Goal: Task Accomplishment & Management: Use online tool/utility

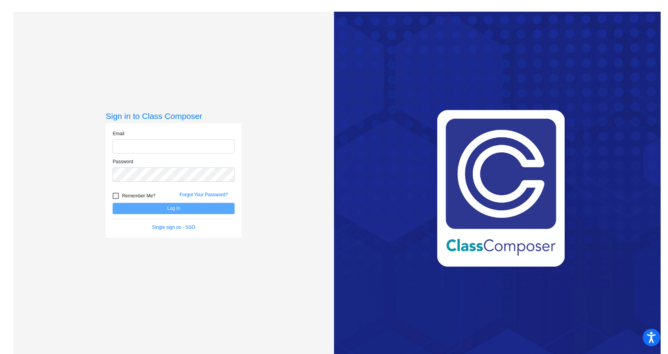
click at [174, 150] on input "email" at bounding box center [174, 146] width 122 height 14
click at [193, 144] on input "[EMAIL_ADDRESS][DOMAIN_NAME]" at bounding box center [174, 146] width 122 height 14
drag, startPoint x: 189, startPoint y: 147, endPoint x: 139, endPoint y: 147, distance: 50.1
click at [139, 147] on input "[EMAIL_ADDRESS][DOMAIN_NAME]" at bounding box center [174, 146] width 122 height 14
type input "[EMAIL_ADDRESS][PERSON_NAME][DOMAIN_NAME]"
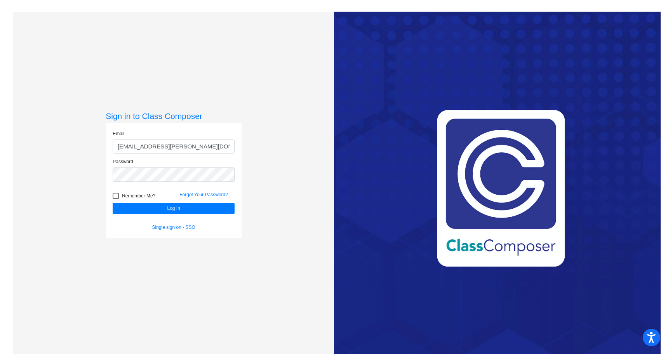
click at [114, 195] on div at bounding box center [116, 196] width 6 height 6
click at [115, 199] on input "Remember Me?" at bounding box center [115, 199] width 0 height 0
checkbox input "true"
click at [139, 209] on button "Log In" at bounding box center [174, 208] width 122 height 11
click at [162, 209] on button "Log In" at bounding box center [174, 208] width 122 height 11
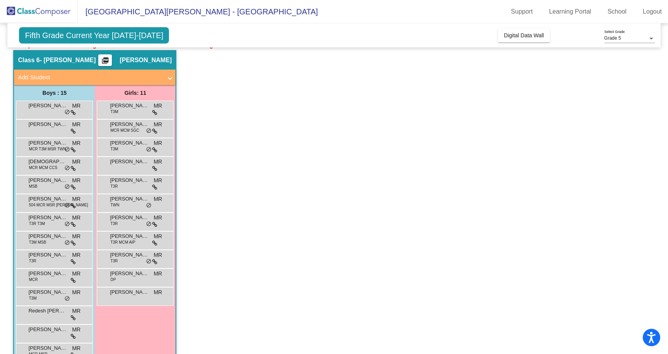
scroll to position [389, 0]
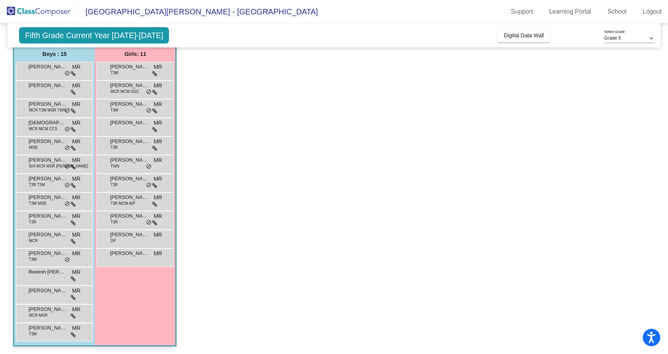
click at [213, 347] on app-classroom "Class 6 - [PERSON_NAME] picture_as_pdf [PERSON_NAME] Add Student First Name Las…" at bounding box center [333, 182] width 641 height 343
click at [34, 70] on span "[PERSON_NAME]" at bounding box center [47, 67] width 39 height 8
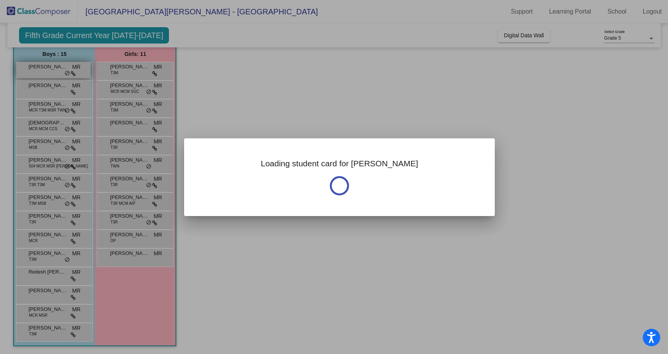
click at [34, 70] on div at bounding box center [334, 177] width 668 height 354
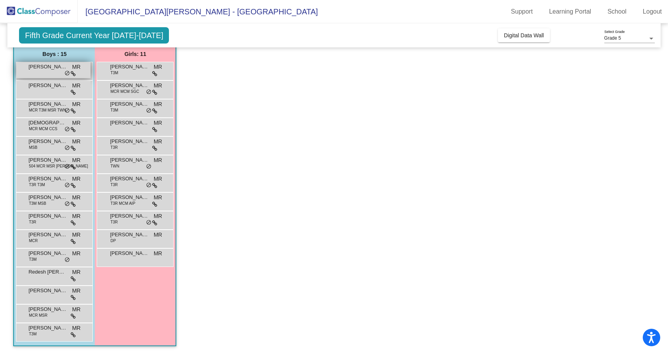
click at [34, 70] on span "[PERSON_NAME]" at bounding box center [47, 67] width 39 height 8
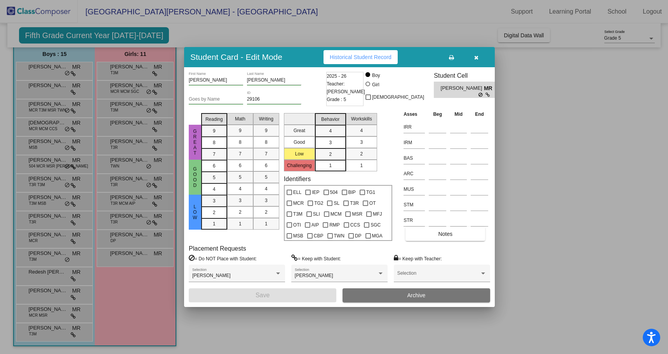
click at [33, 93] on div at bounding box center [334, 177] width 668 height 354
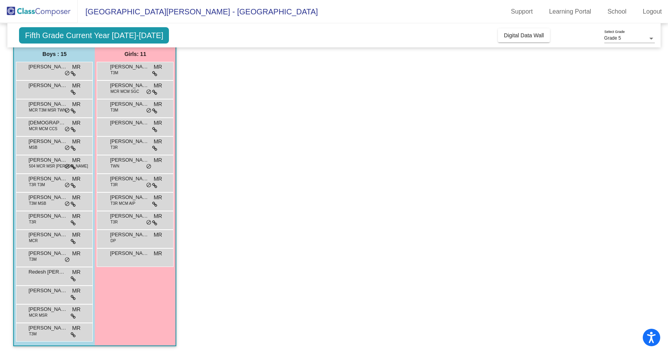
click at [33, 93] on div "[PERSON_NAME] MR [PERSON_NAME] do_not_disturb_alt" at bounding box center [53, 89] width 74 height 16
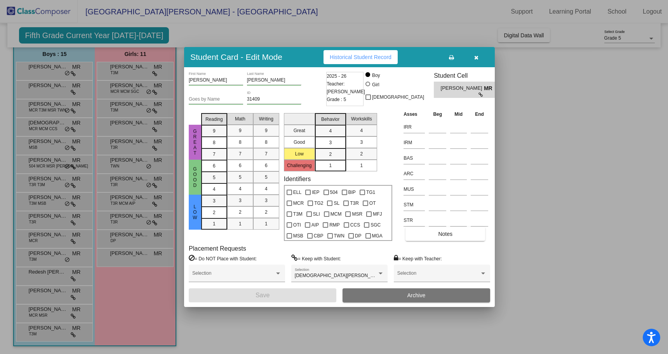
click at [47, 107] on div at bounding box center [334, 177] width 668 height 354
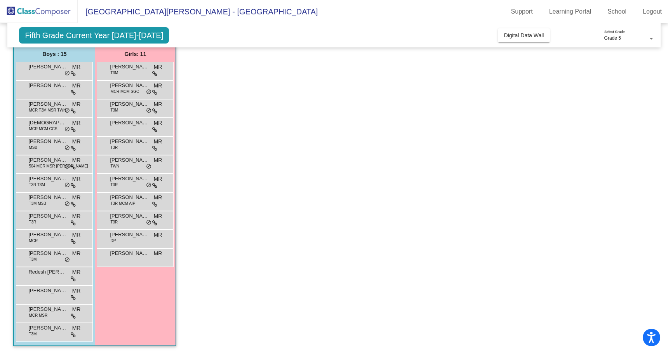
click at [47, 107] on span "[PERSON_NAME]" at bounding box center [47, 104] width 39 height 8
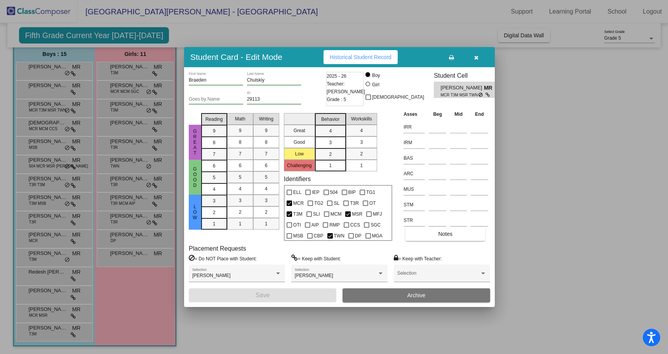
click at [62, 123] on div at bounding box center [334, 177] width 668 height 354
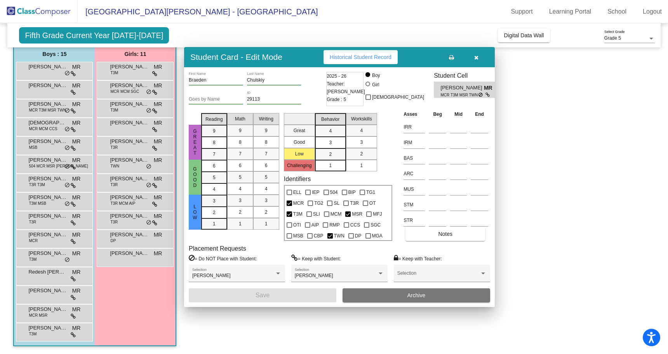
click at [62, 123] on span "[DEMOGRAPHIC_DATA][PERSON_NAME]" at bounding box center [47, 123] width 39 height 8
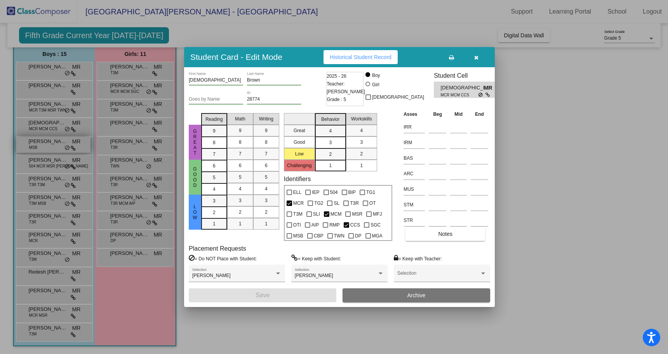
click at [54, 142] on div at bounding box center [334, 177] width 668 height 354
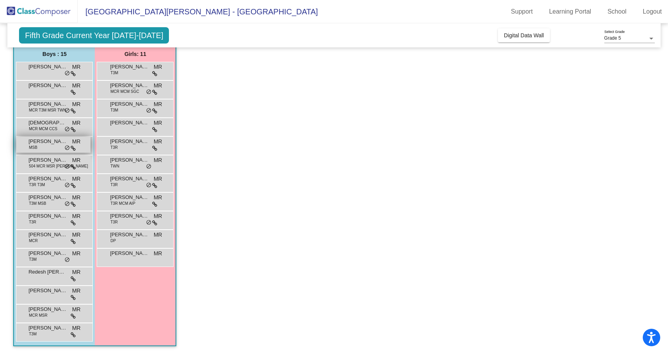
click at [54, 142] on span "[PERSON_NAME]" at bounding box center [47, 142] width 39 height 8
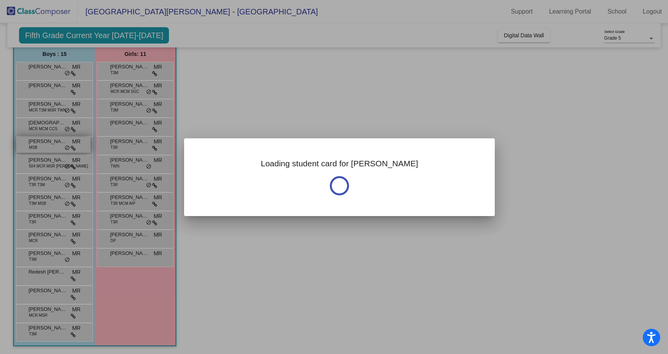
click at [54, 142] on div at bounding box center [334, 177] width 668 height 354
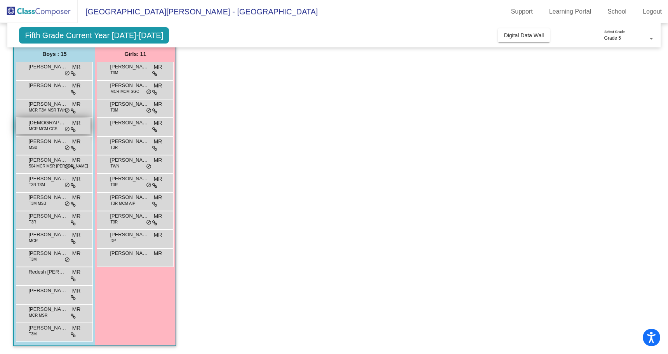
click at [55, 134] on div "[DEMOGRAPHIC_DATA][PERSON_NAME] MCR MCM CCS MR lock do_not_disturb_alt" at bounding box center [53, 126] width 74 height 16
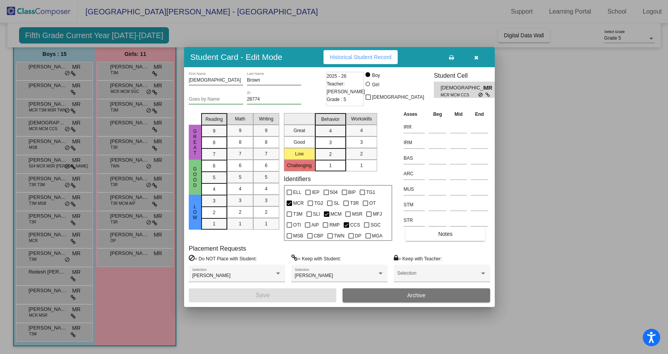
click at [55, 146] on div at bounding box center [334, 177] width 668 height 354
click at [55, 146] on div "[PERSON_NAME] MSB MR lock do_not_disturb_alt" at bounding box center [53, 145] width 74 height 16
click at [45, 159] on div at bounding box center [334, 177] width 668 height 354
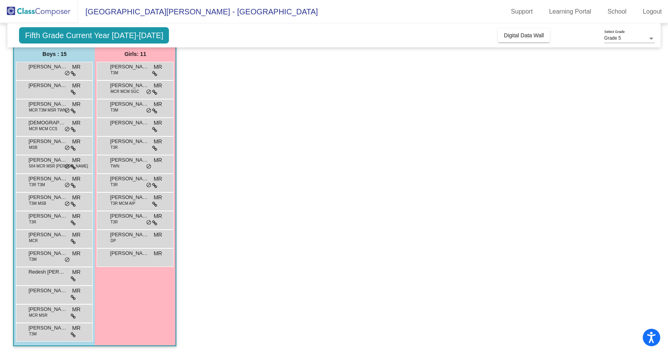
click at [45, 159] on span "[PERSON_NAME]" at bounding box center [47, 160] width 39 height 8
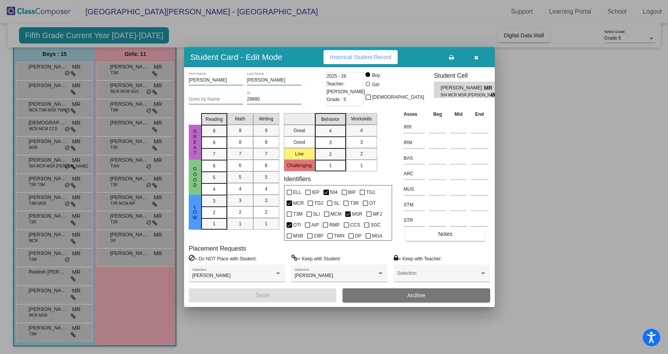
drag, startPoint x: 302, startPoint y: 10, endPoint x: 239, endPoint y: 6, distance: 62.7
click at [302, 10] on div at bounding box center [334, 177] width 668 height 354
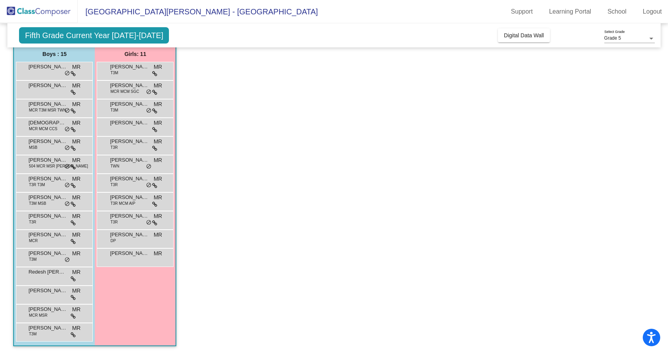
click at [106, 34] on span "Fifth Grade Current Year [DATE]-[DATE]" at bounding box center [94, 35] width 150 height 16
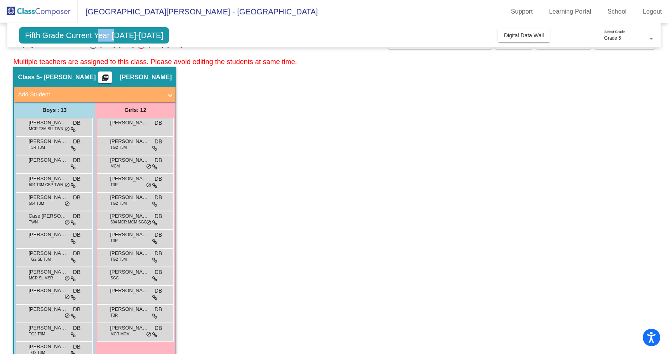
scroll to position [0, 0]
